Goal: Find specific page/section: Find specific page/section

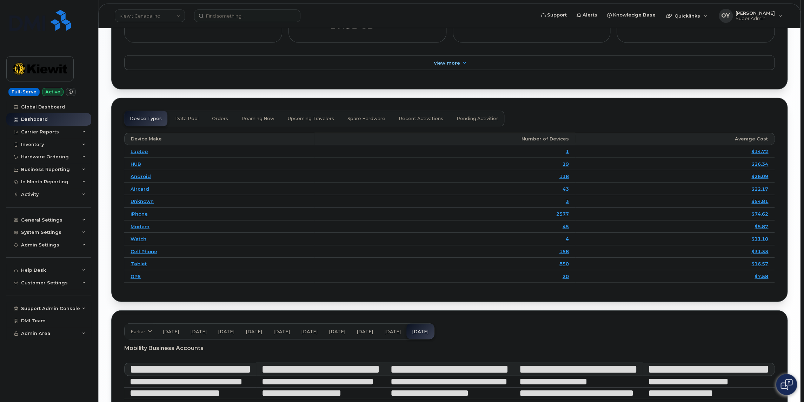
scroll to position [993, 0]
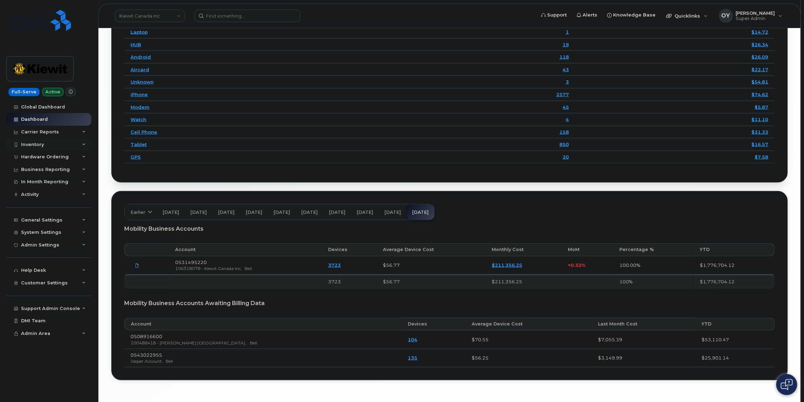
click at [42, 146] on div "Inventory" at bounding box center [32, 145] width 23 height 6
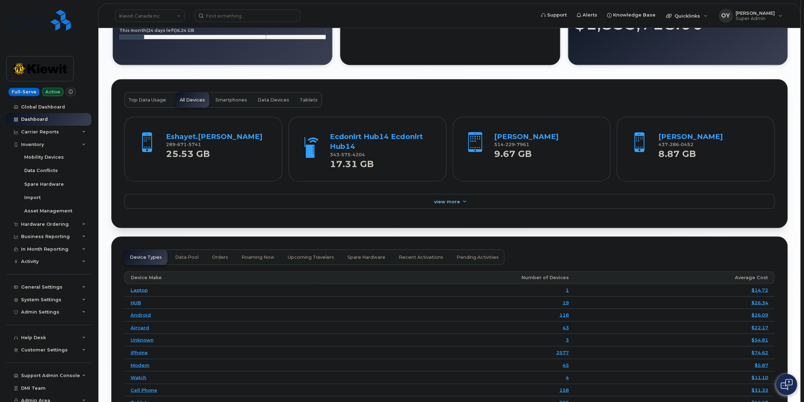
scroll to position [715, 0]
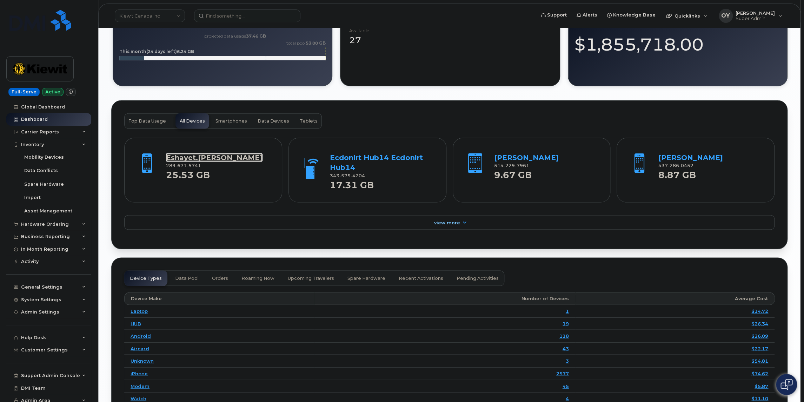
click at [207, 161] on link "Eshayet.Chowdhury" at bounding box center [214, 157] width 96 height 8
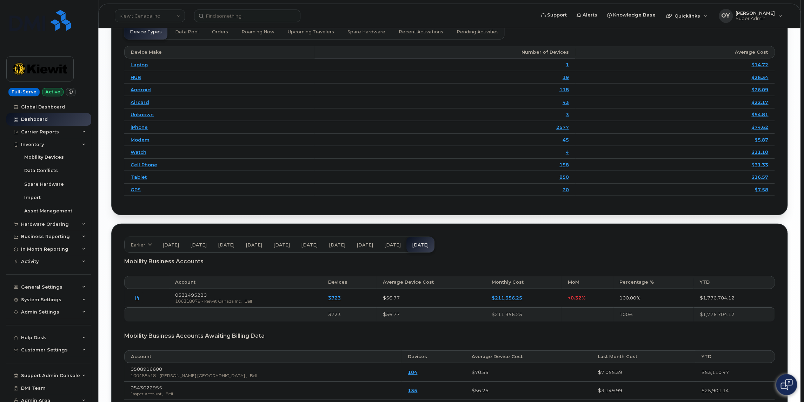
scroll to position [1023, 0]
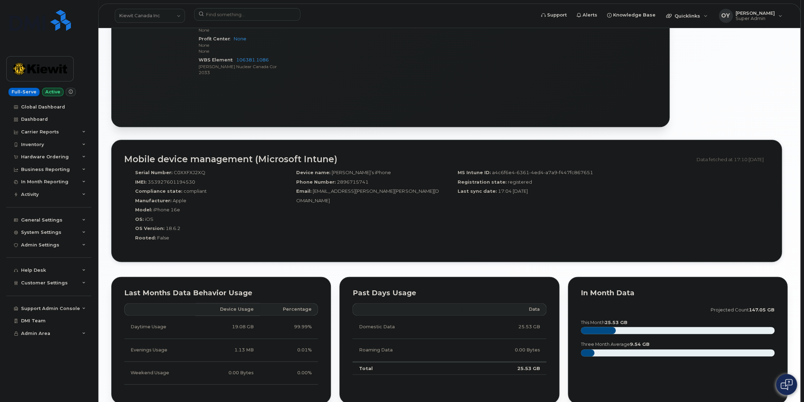
scroll to position [528, 0]
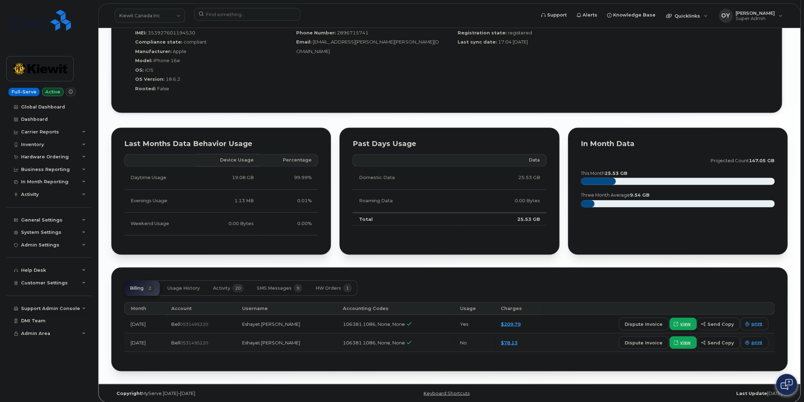
scroll to position [528, 0]
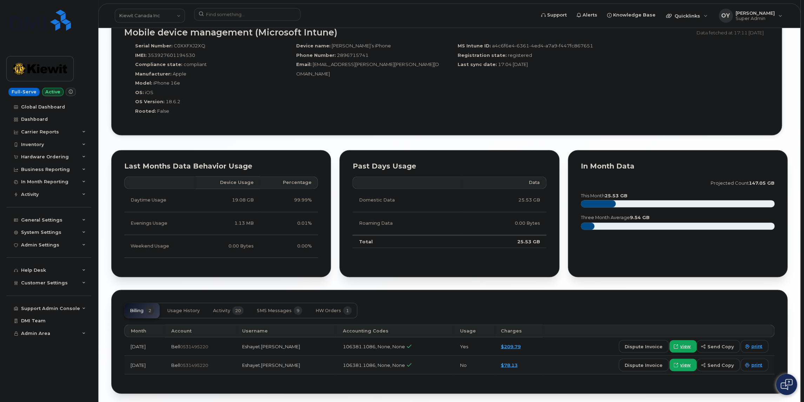
scroll to position [528, 0]
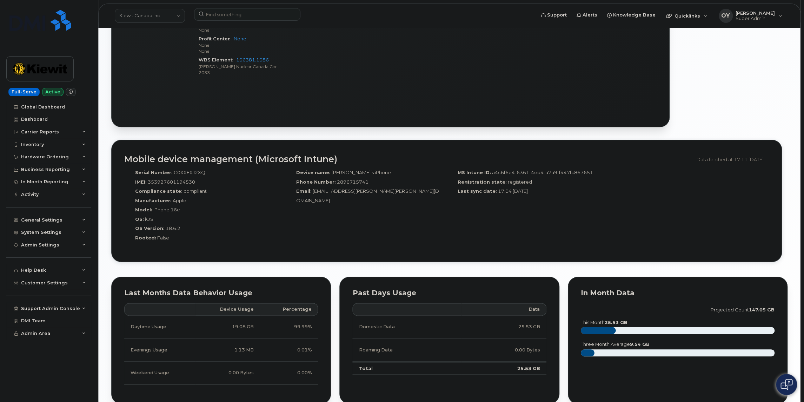
scroll to position [528, 0]
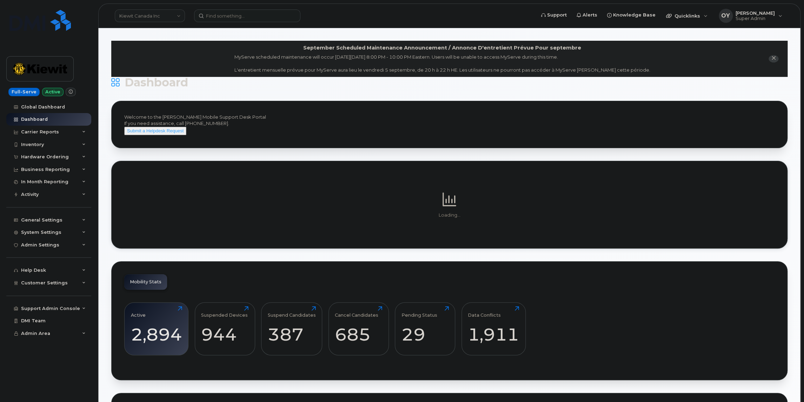
scroll to position [239, 0]
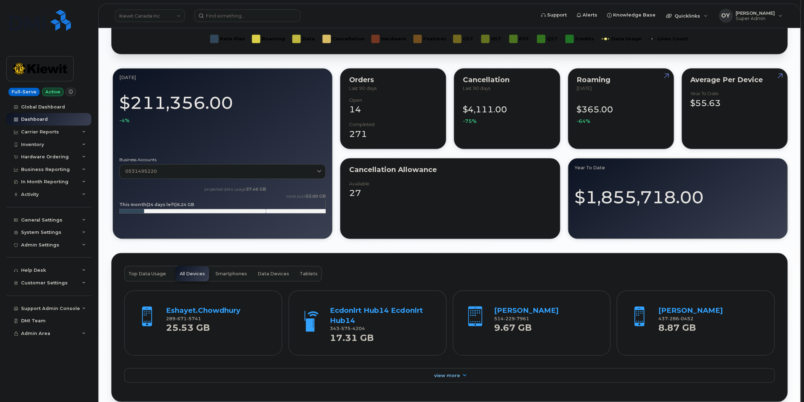
scroll to position [557, 0]
